Goal: Check status: Check status

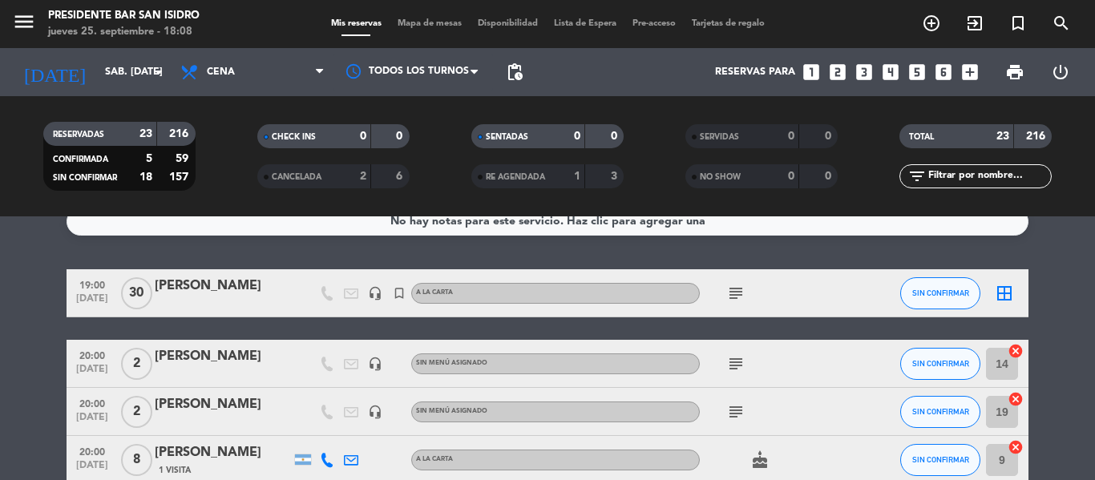
scroll to position [22, 0]
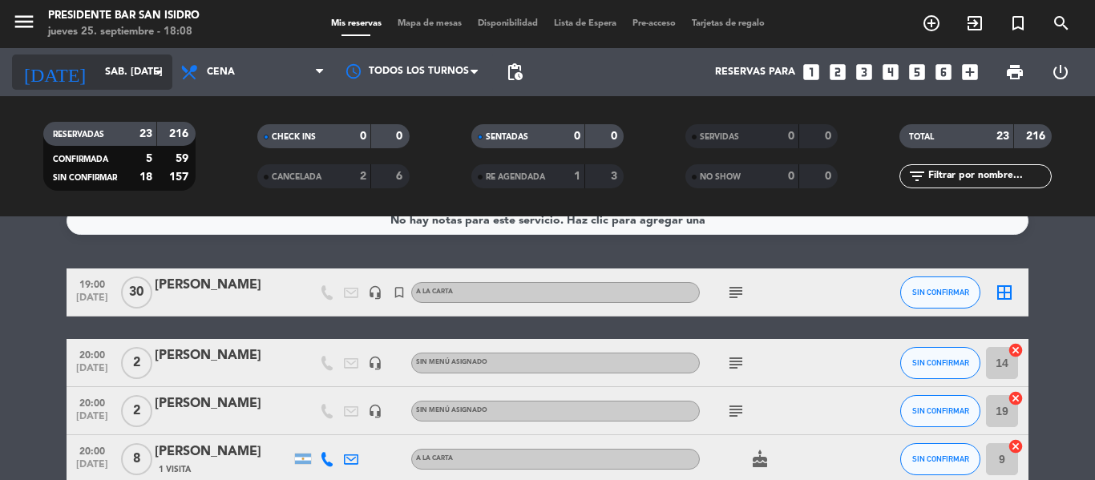
click at [163, 70] on icon "arrow_drop_down" at bounding box center [158, 72] width 19 height 19
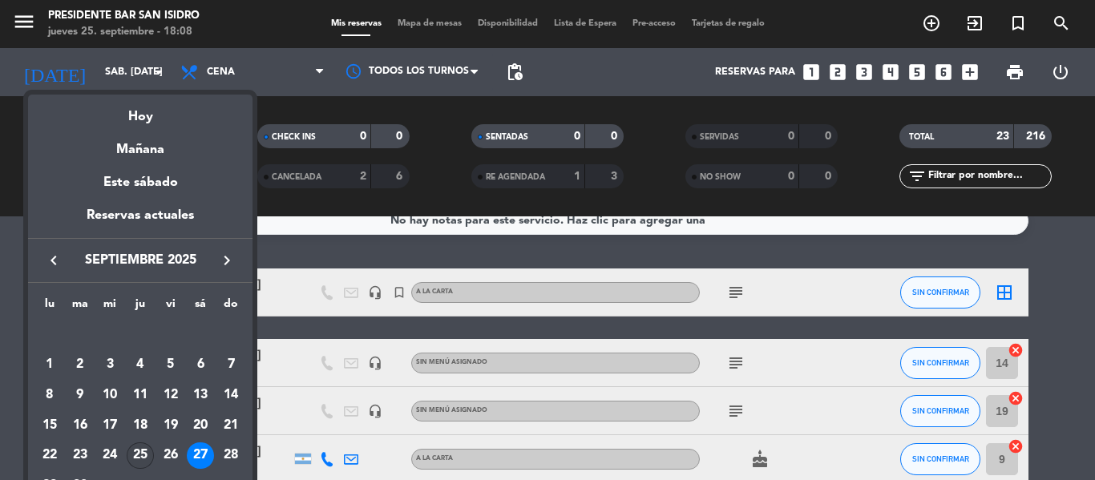
click at [136, 464] on div "25" at bounding box center [140, 456] width 27 height 27
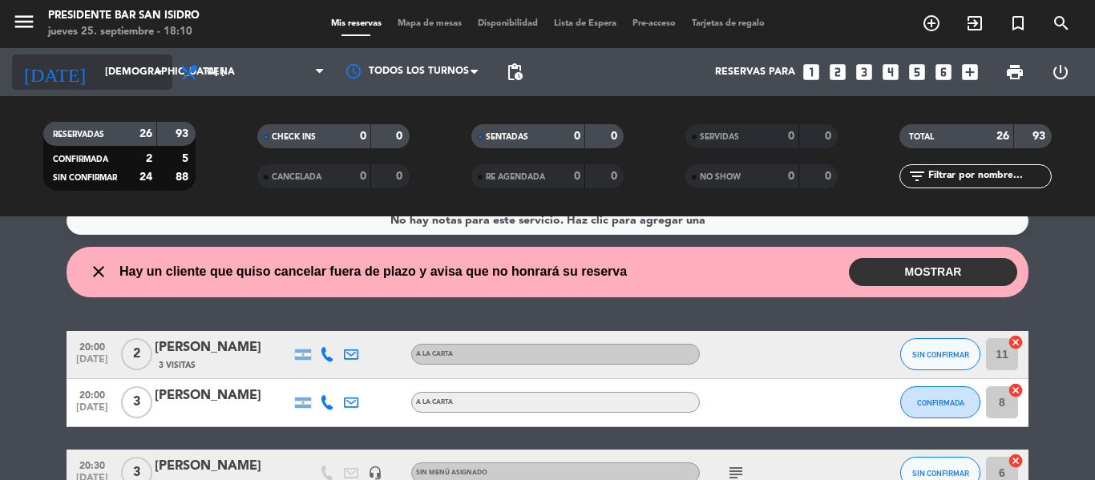
click at [135, 72] on input "[DEMOGRAPHIC_DATA] [DATE]" at bounding box center [165, 72] width 136 height 27
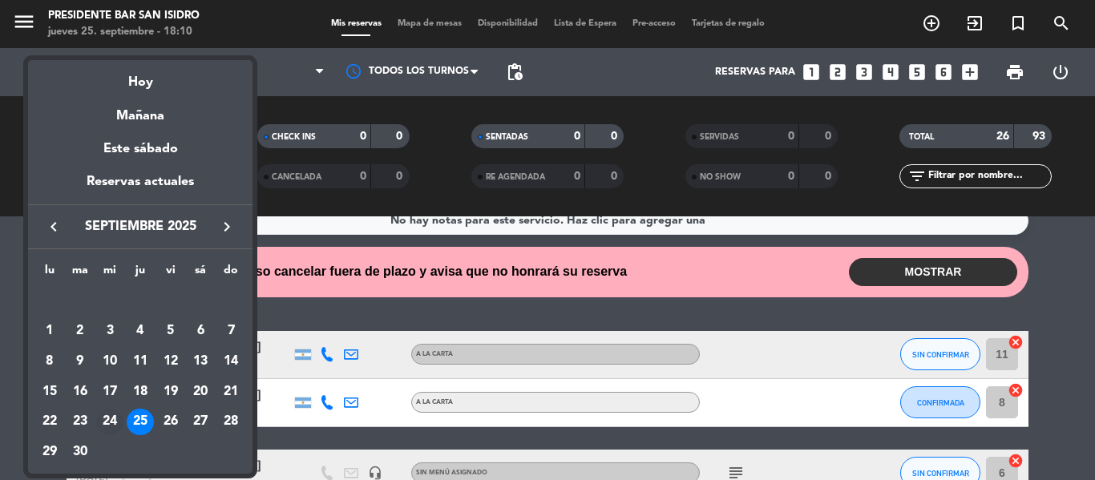
click at [111, 417] on div "24" at bounding box center [109, 422] width 27 height 27
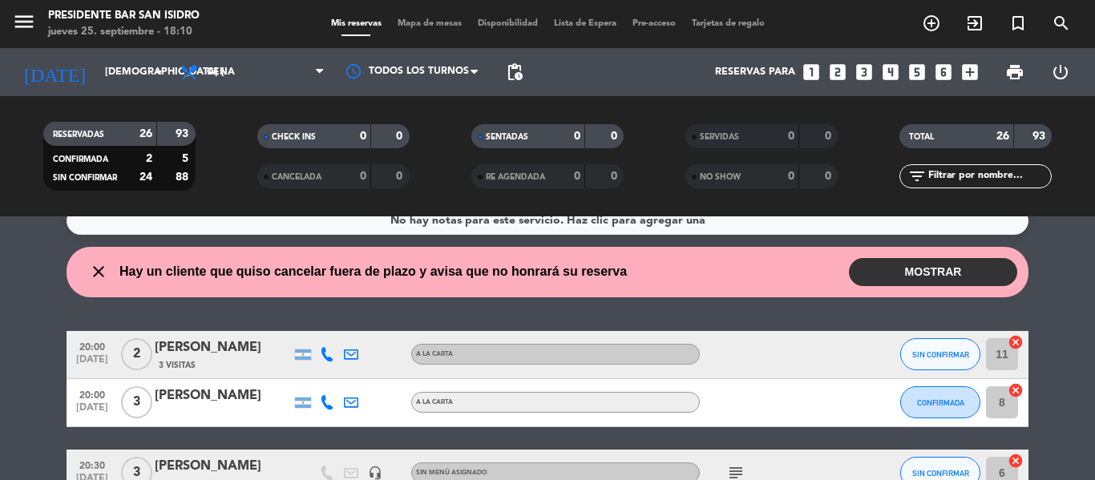
type input "mié. [DATE]"
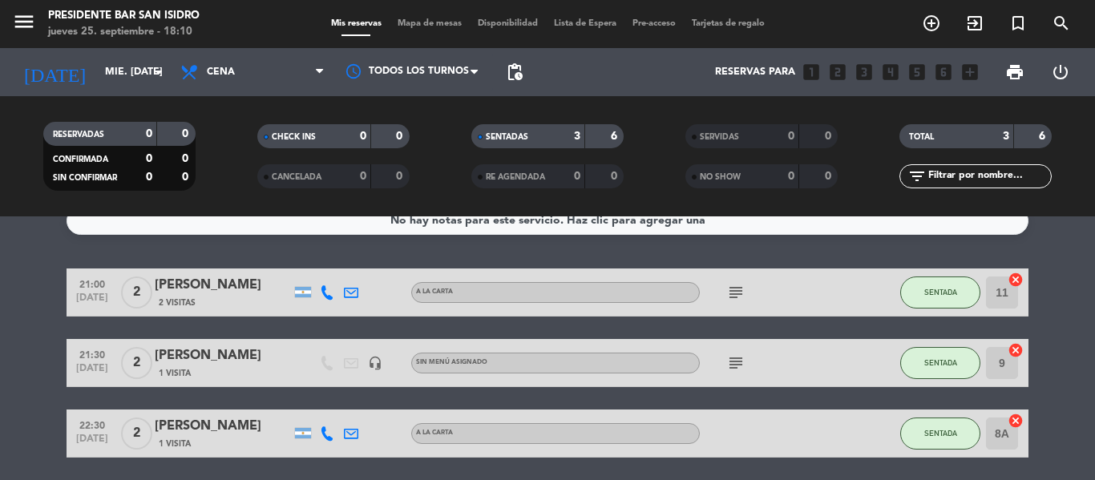
click at [742, 288] on icon "subject" at bounding box center [735, 292] width 19 height 19
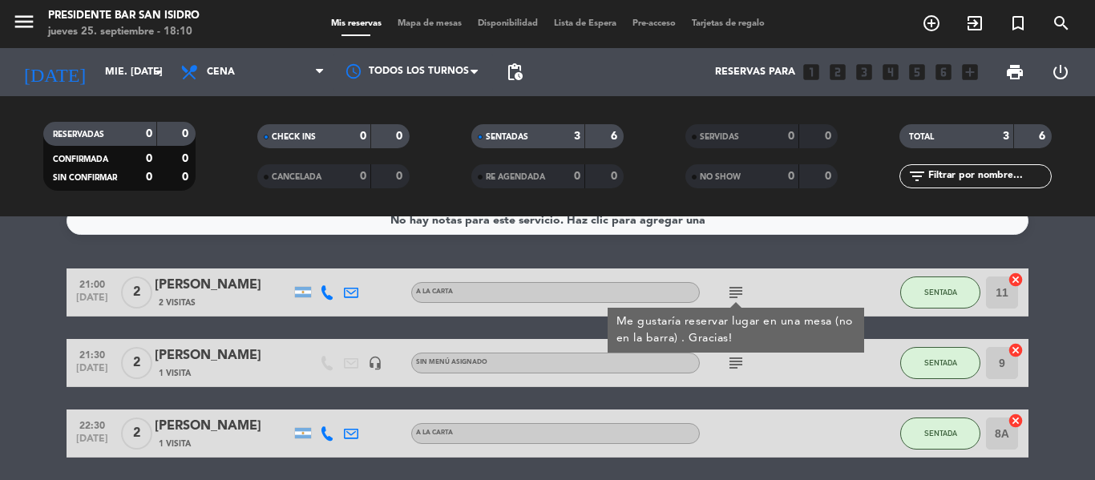
click at [788, 364] on div "subject" at bounding box center [772, 362] width 144 height 47
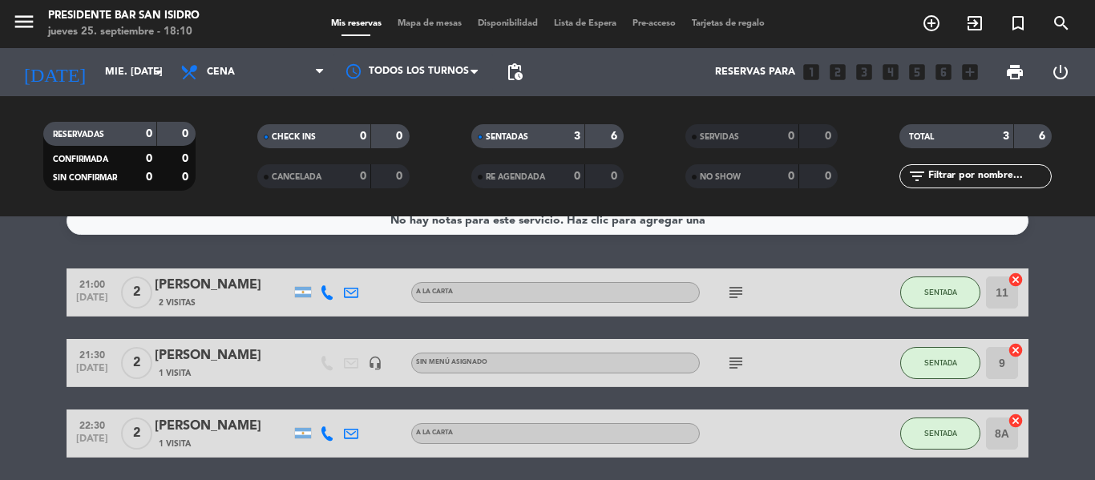
click at [750, 361] on div "subject" at bounding box center [772, 362] width 144 height 47
click at [740, 361] on icon "subject" at bounding box center [735, 363] width 19 height 19
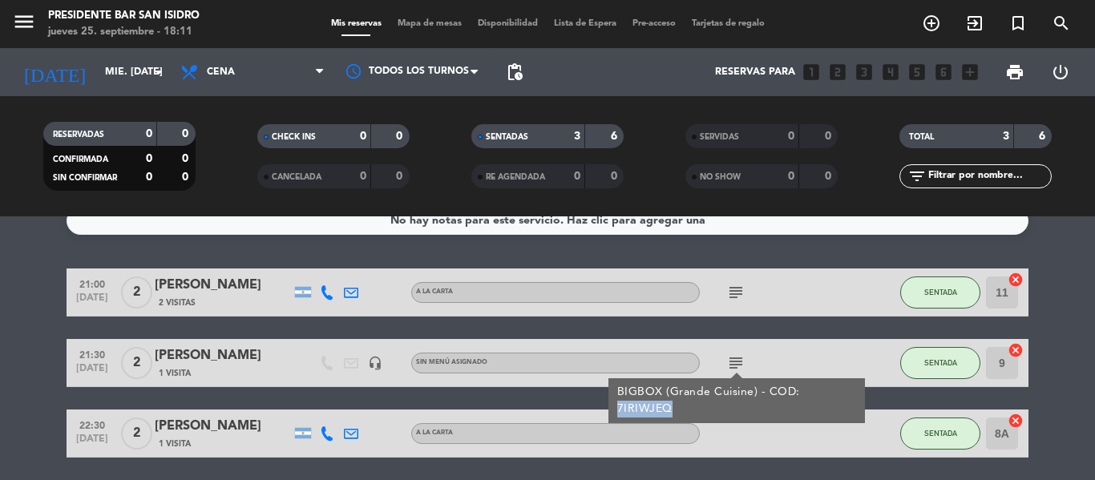
drag, startPoint x: 802, startPoint y: 396, endPoint x: 853, endPoint y: 396, distance: 51.3
click at [853, 396] on div "BIGBOX (Grande Cuisine) - COD: 7IRIWJEQ" at bounding box center [737, 401] width 240 height 34
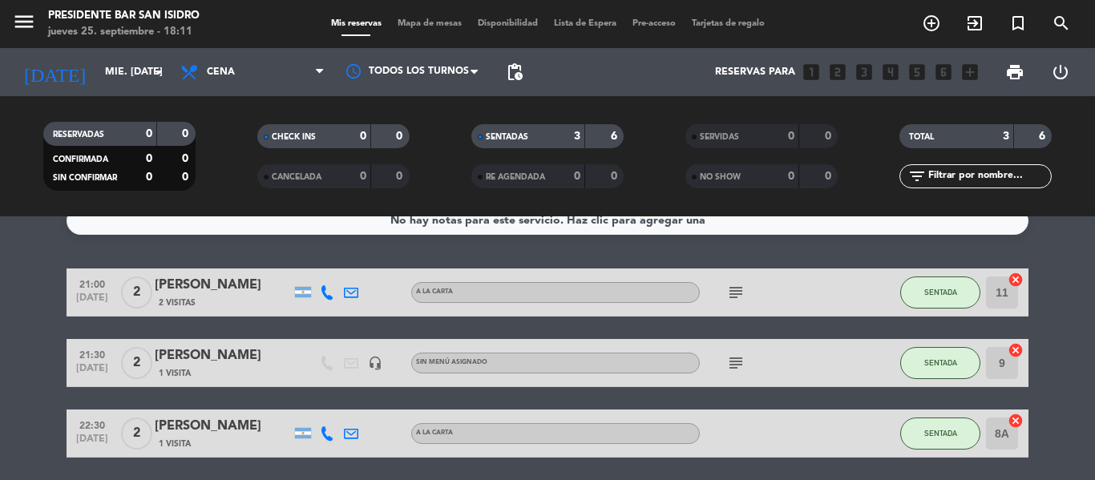
click at [853, 396] on div "21:00 [DATE] 2 [PERSON_NAME] 2 Visitas A LA CARTA subject SENTADA 11 cancel 21:…" at bounding box center [548, 363] width 962 height 189
click at [121, 64] on input "mié. [DATE]" at bounding box center [165, 72] width 136 height 27
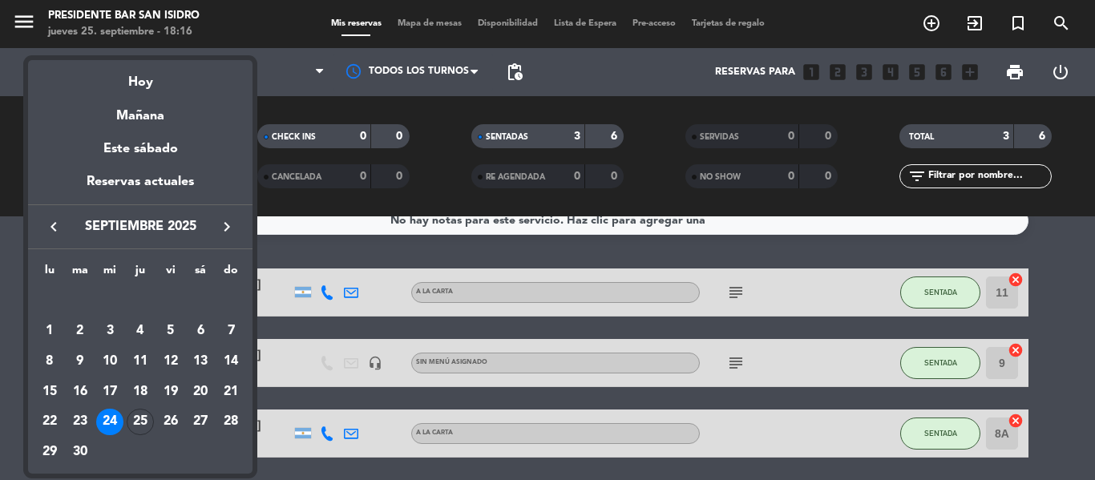
click at [453, 249] on div at bounding box center [547, 240] width 1095 height 480
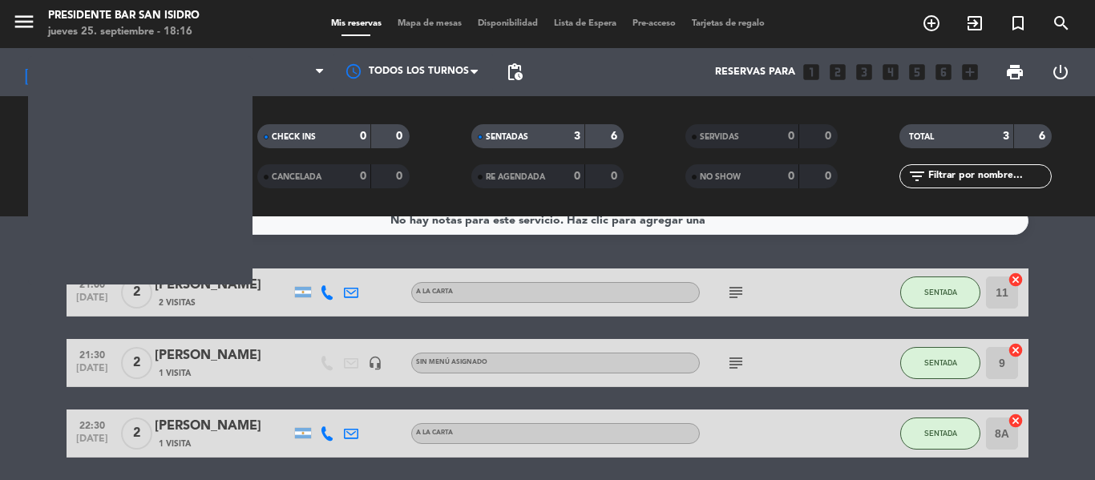
scroll to position [0, 0]
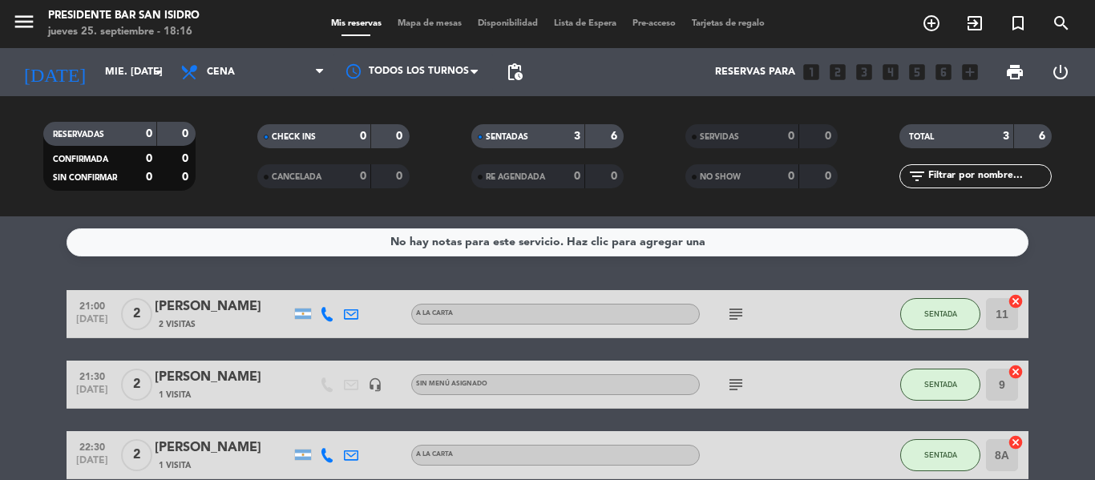
click at [731, 379] on icon "subject" at bounding box center [735, 384] width 19 height 19
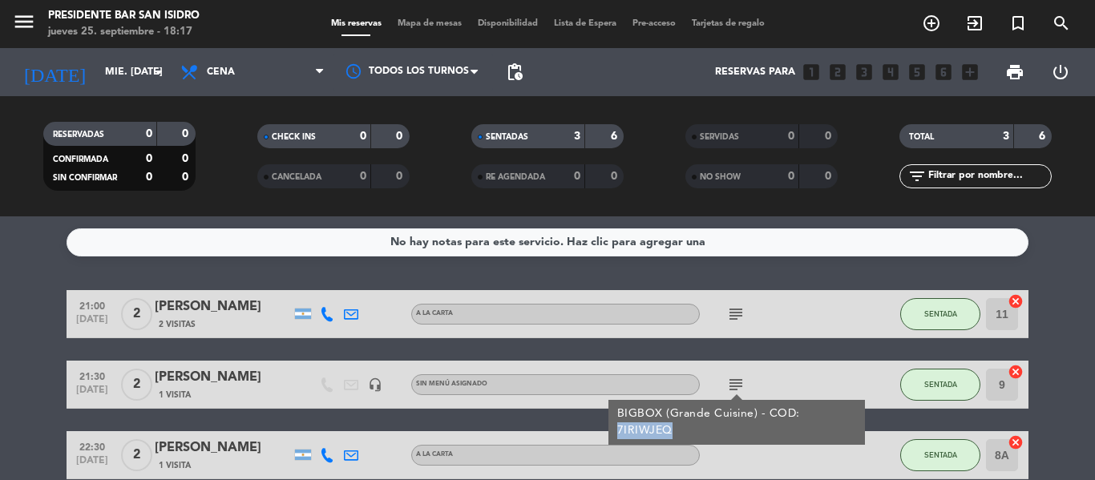
copy div "7IRIWJEQ"
drag, startPoint x: 800, startPoint y: 412, endPoint x: 855, endPoint y: 411, distance: 54.5
click at [855, 411] on div "BIGBOX (Grande Cuisine) - COD: 7IRIWJEQ" at bounding box center [737, 423] width 240 height 34
